Goal: Find specific page/section: Find specific page/section

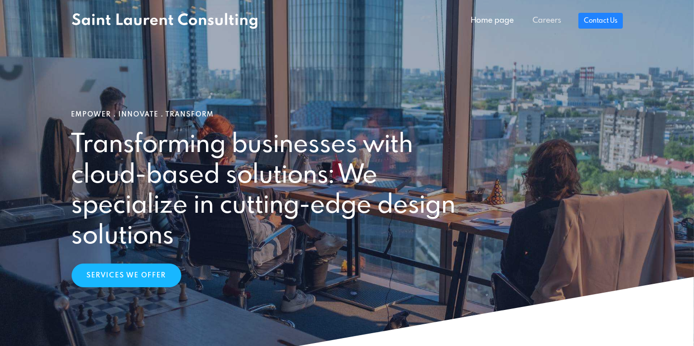
click at [546, 14] on link "Careers" at bounding box center [546, 21] width 47 height 20
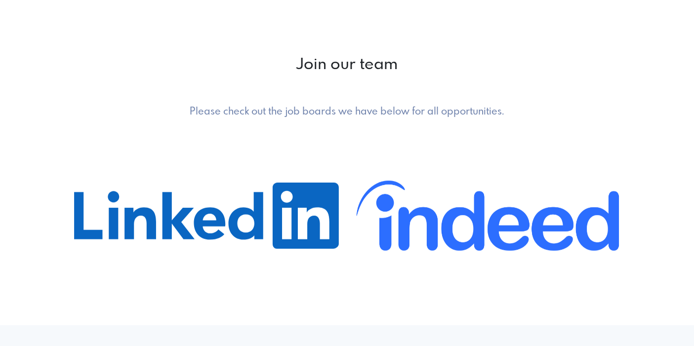
scroll to position [699, 0]
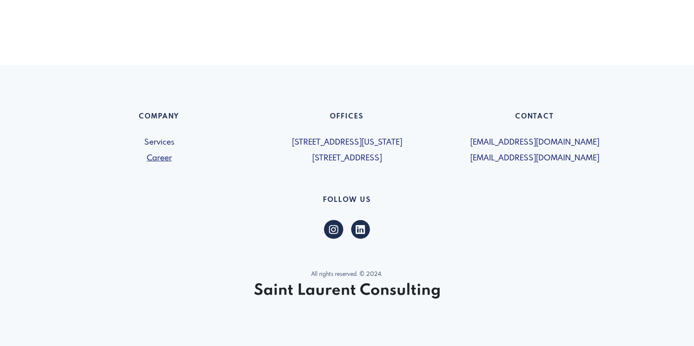
click at [165, 157] on link "Career" at bounding box center [160, 159] width 176 height 12
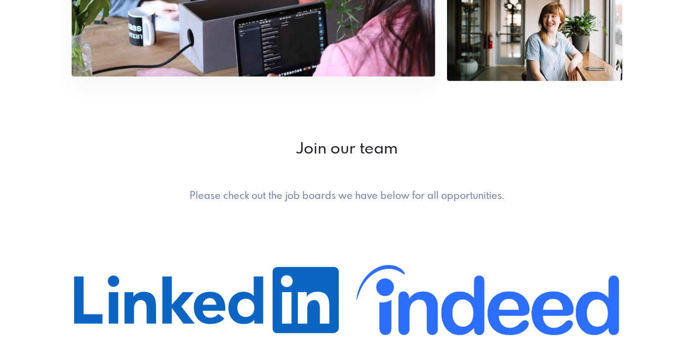
scroll to position [219, 0]
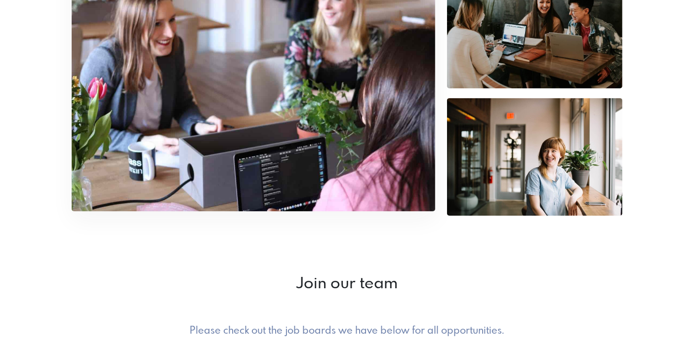
click at [334, 122] on img at bounding box center [254, 90] width 364 height 242
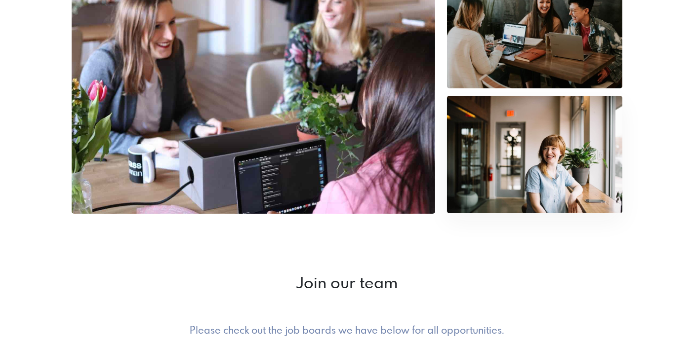
click at [492, 147] on img at bounding box center [535, 154] width 176 height 117
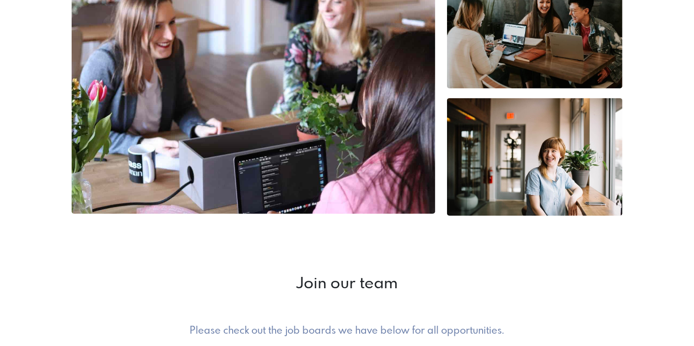
click at [365, 277] on h2 "Join our team" at bounding box center [347, 284] width 551 height 19
click at [365, 280] on h2 "Join our team" at bounding box center [347, 284] width 551 height 19
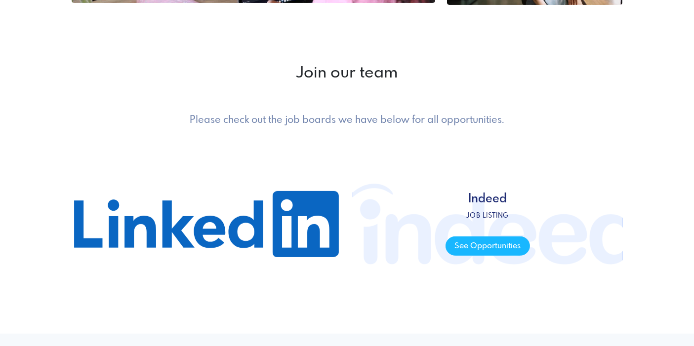
scroll to position [699, 0]
